Goal: Information Seeking & Learning: Understand process/instructions

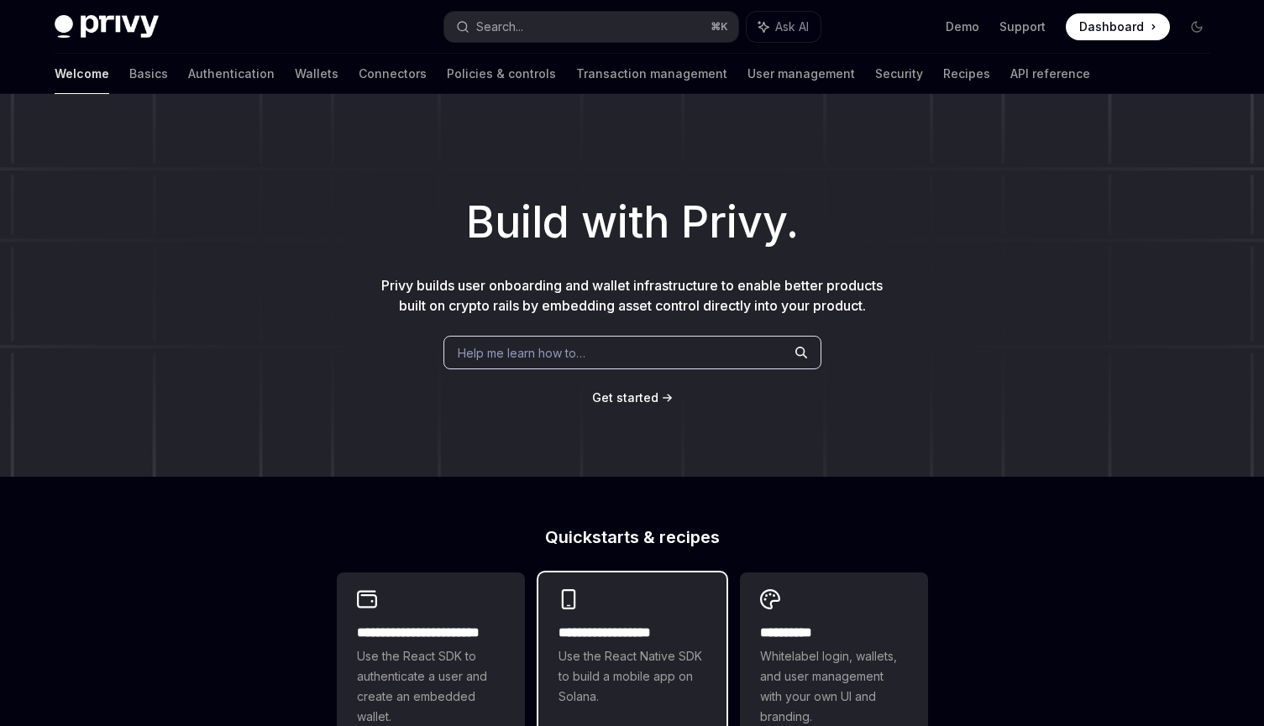
click at [644, 626] on h2 "**********" at bounding box center [632, 633] width 148 height 20
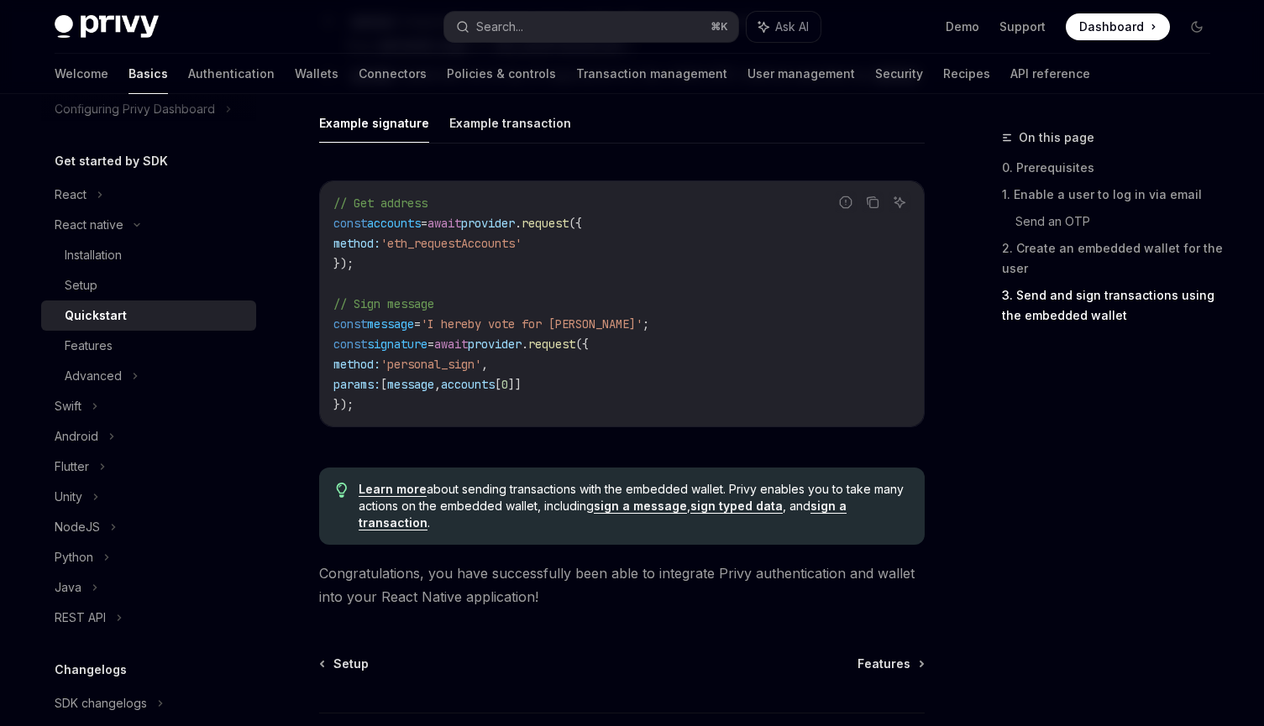
scroll to position [2546, 0]
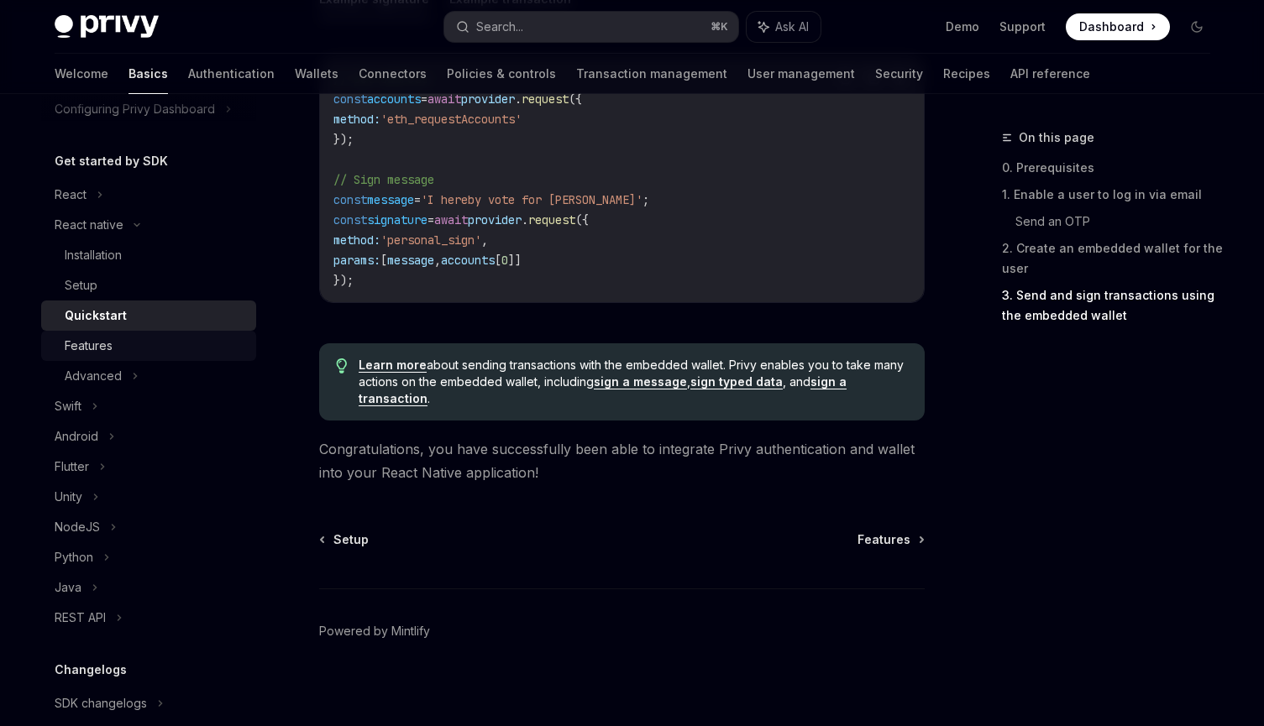
click at [111, 348] on div "Features" at bounding box center [89, 346] width 48 height 20
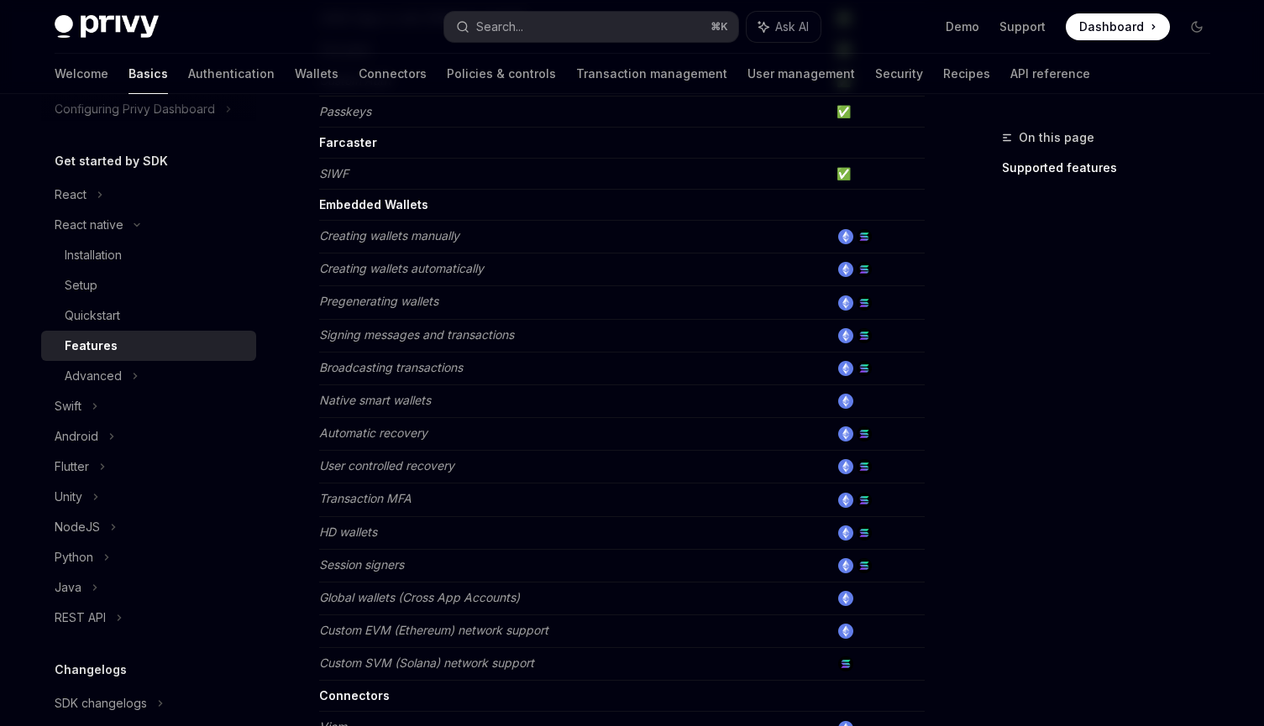
scroll to position [353, 0]
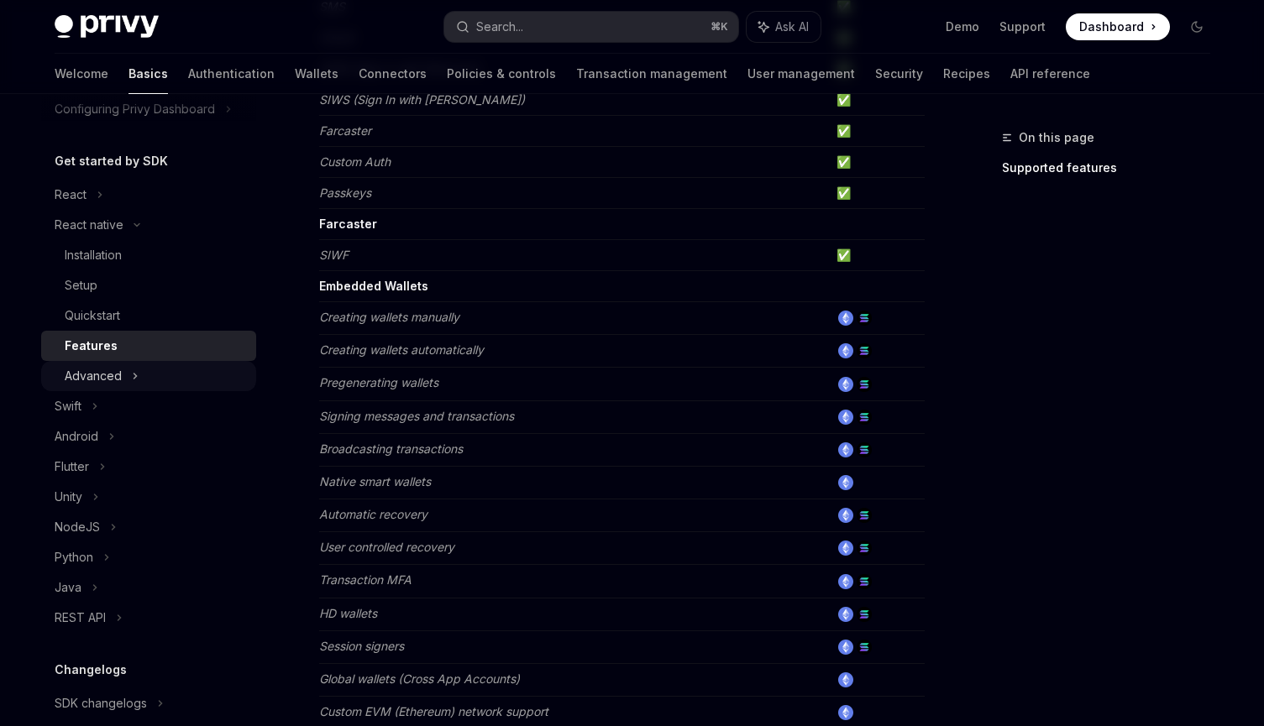
click at [113, 379] on div "Advanced" at bounding box center [93, 376] width 57 height 20
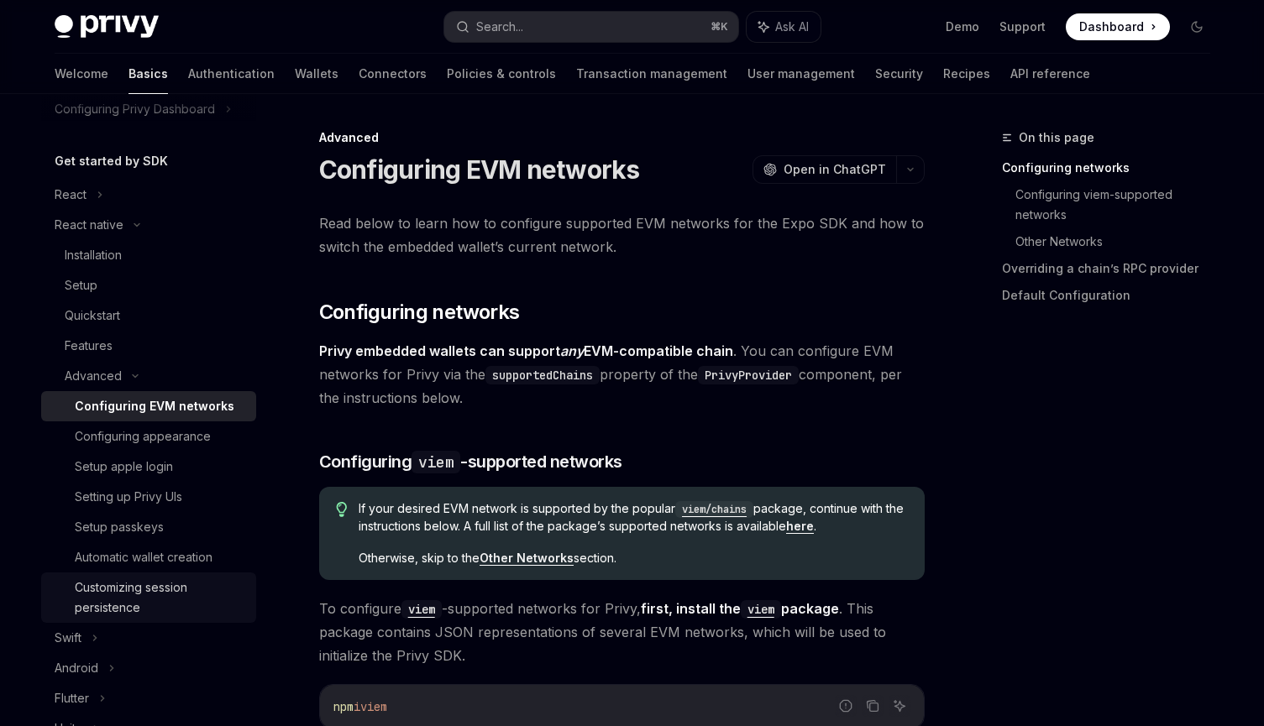
click at [133, 576] on link "Customizing session persistence" at bounding box center [148, 598] width 215 height 50
type textarea "*"
